Goal: Information Seeking & Learning: Understand process/instructions

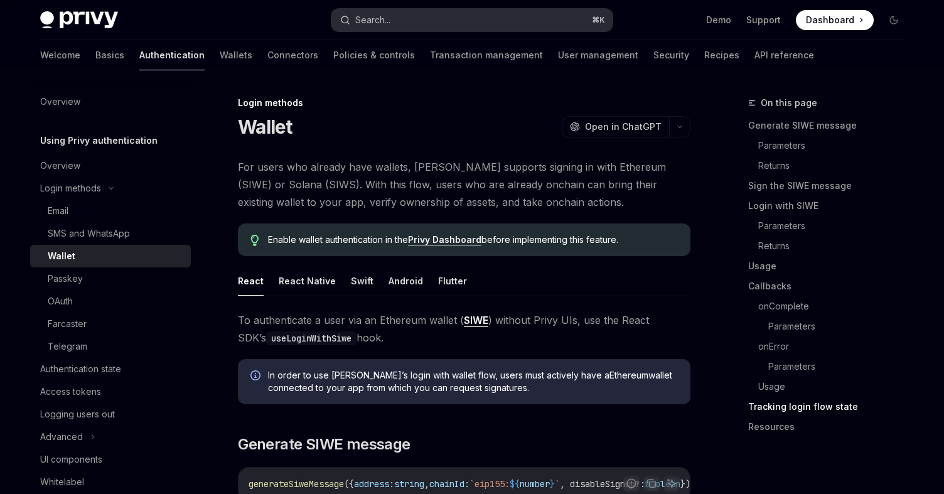
scroll to position [3332, 0]
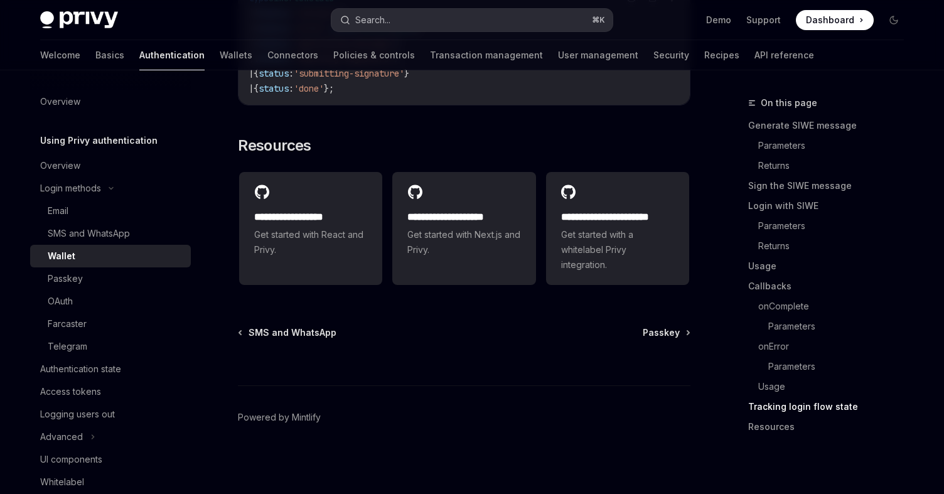
click at [455, 21] on button "Search... ⌘ K" at bounding box center [471, 20] width 281 height 23
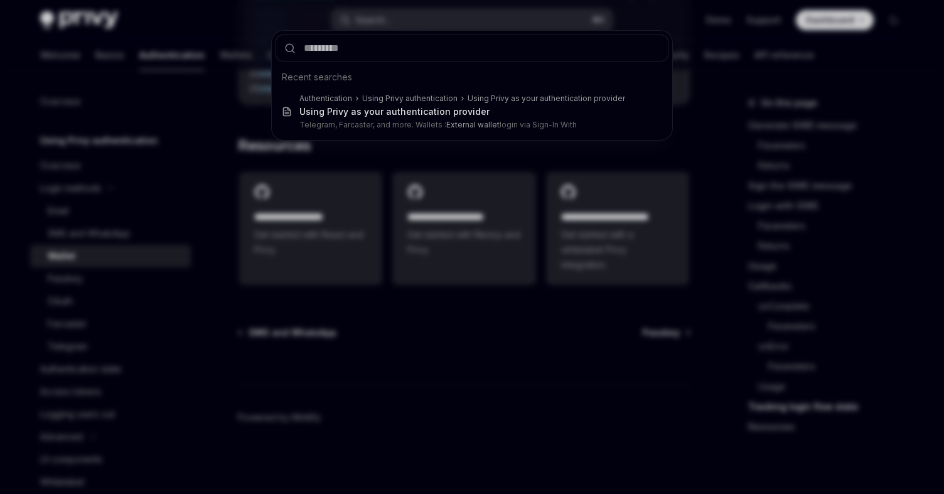
type input "**********"
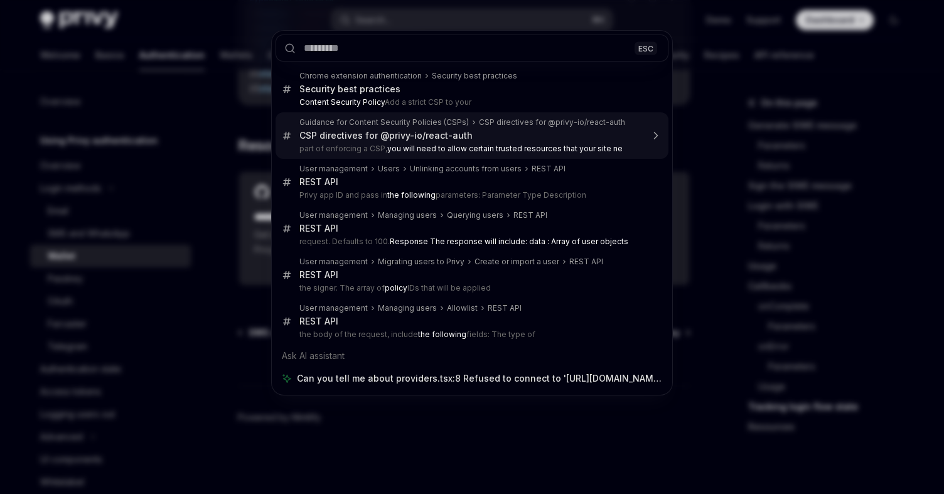
scroll to position [0, 0]
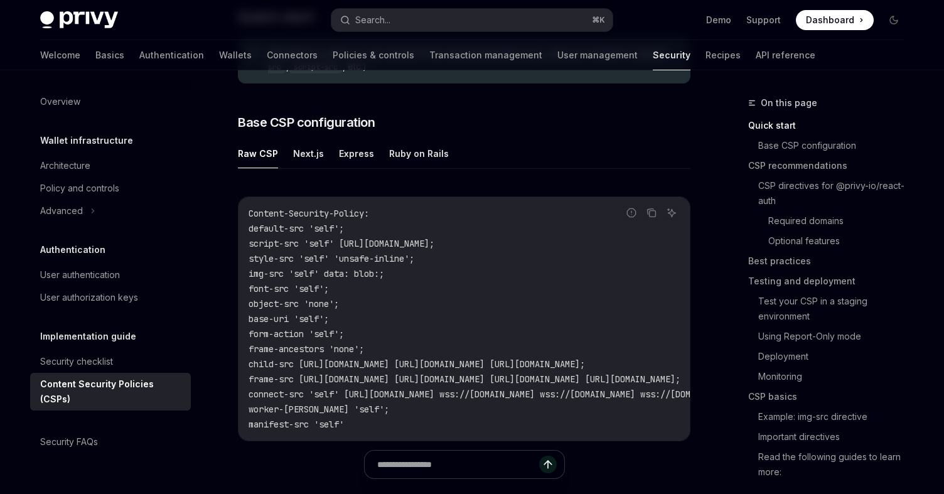
scroll to position [315, 0]
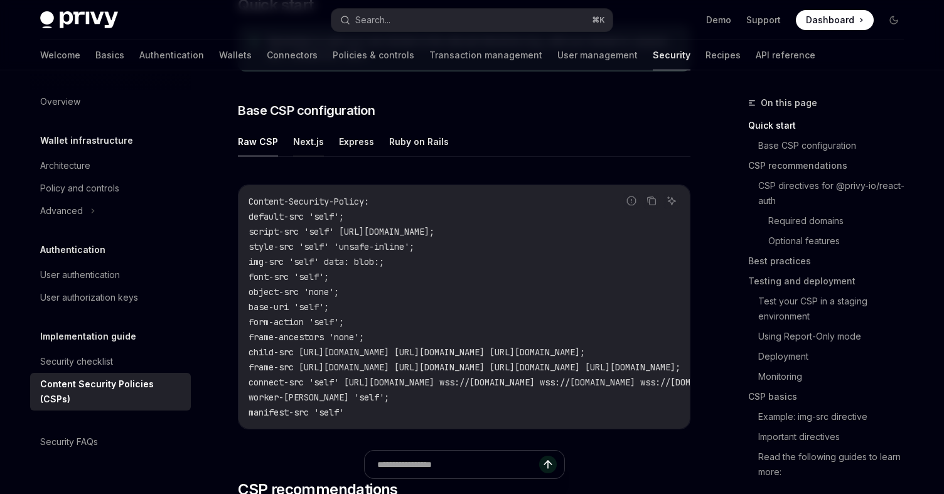
click at [302, 146] on button "Next.js" at bounding box center [308, 142] width 31 height 30
type textarea "*"
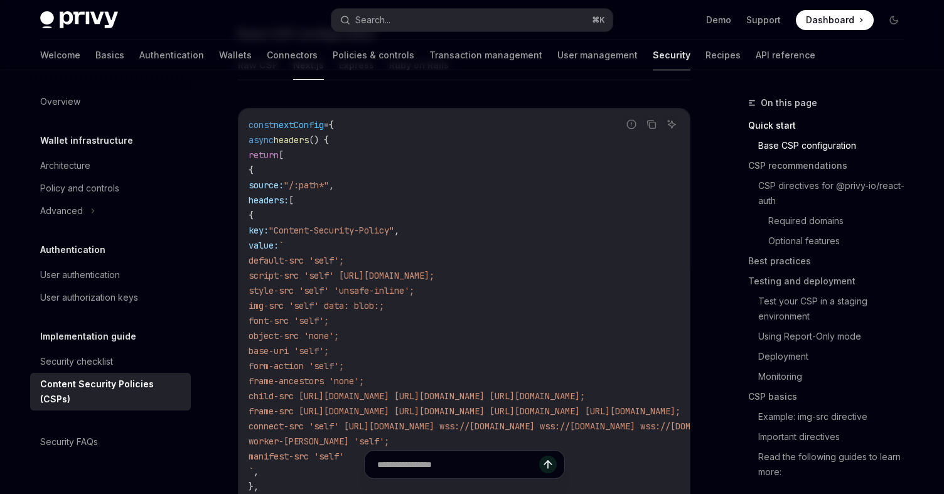
scroll to position [384, 0]
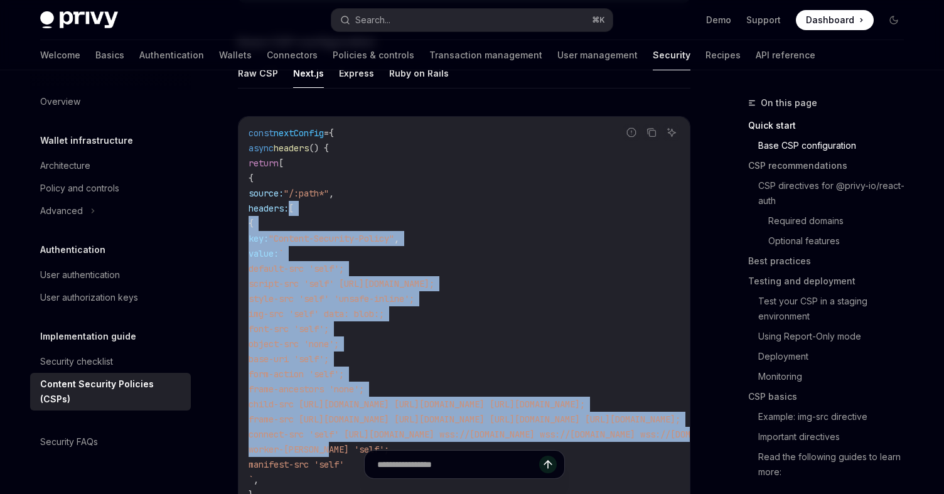
drag, startPoint x: 291, startPoint y: 207, endPoint x: 333, endPoint y: 446, distance: 243.5
click at [333, 446] on code "const nextConfig = { async headers () { return [ { source: "/:path*" , headers:…" at bounding box center [618, 352] width 738 height 452
click at [254, 226] on span "{" at bounding box center [251, 223] width 5 height 11
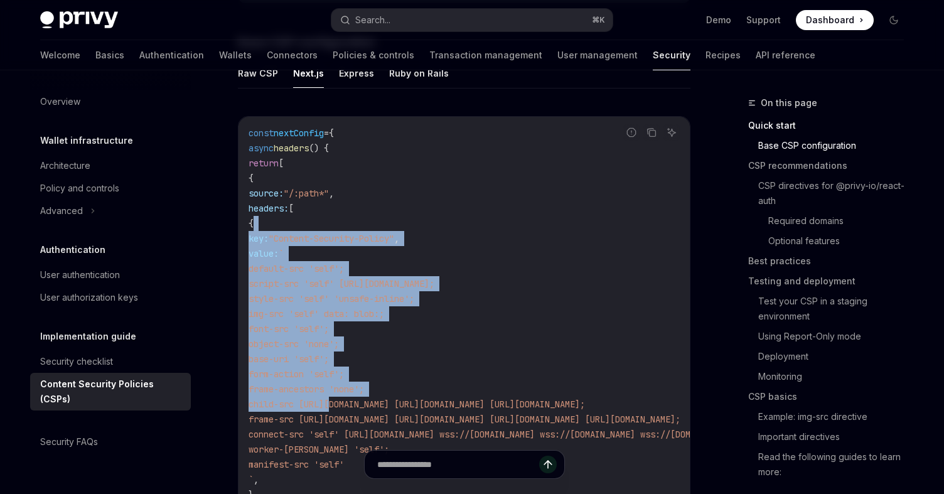
drag, startPoint x: 304, startPoint y: 225, endPoint x: 330, endPoint y: 398, distance: 175.2
click at [330, 398] on code "const nextConfig = { async headers () { return [ { source: "/:path*" , headers:…" at bounding box center [618, 352] width 738 height 452
click at [330, 399] on span "child-src [URL][DOMAIN_NAME] [URL][DOMAIN_NAME] [URL][DOMAIN_NAME];" at bounding box center [417, 404] width 336 height 11
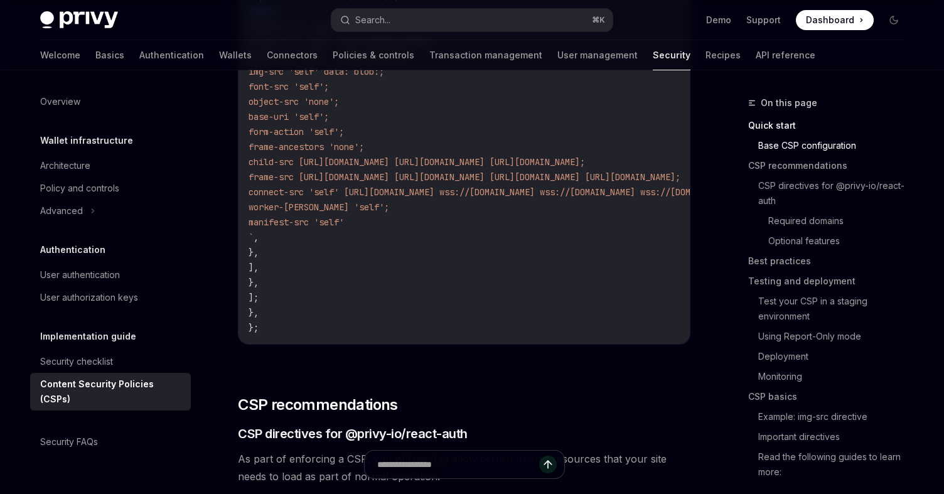
scroll to position [645, 0]
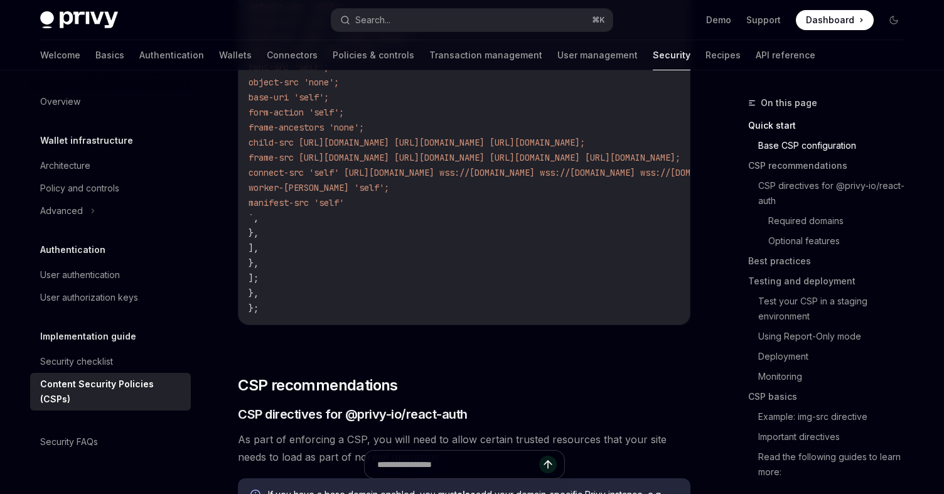
drag, startPoint x: 290, startPoint y: 191, endPoint x: 325, endPoint y: 232, distance: 53.4
click at [325, 232] on code "const nextConfig = { async headers () { return [ { source: "/:path*" , headers:…" at bounding box center [618, 90] width 738 height 452
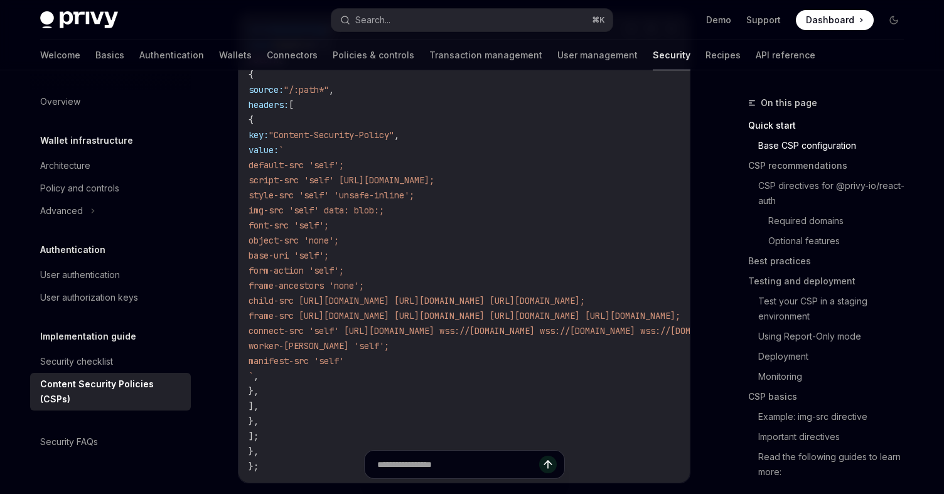
scroll to position [461, 0]
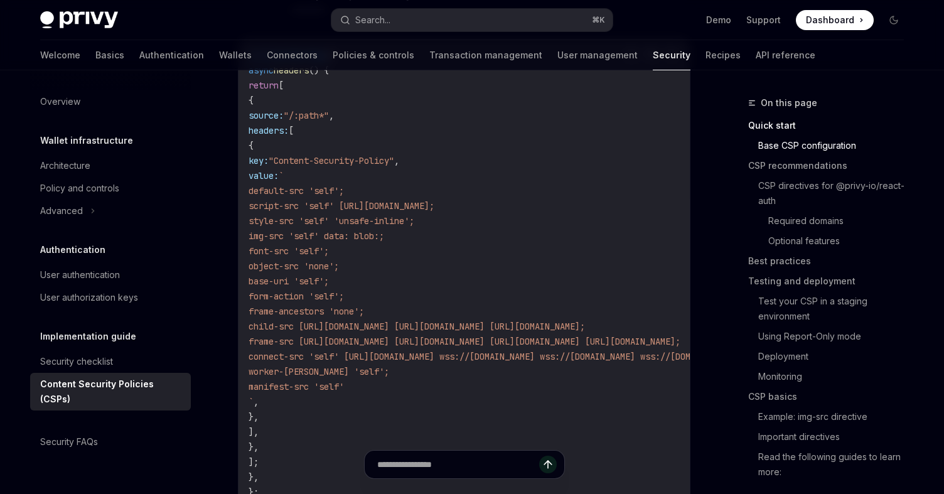
copy code "source: "/:path*" , headers: [ { key: "Content-Security-Policy" , value: ` defa…"
